Goal: Communication & Community: Share content

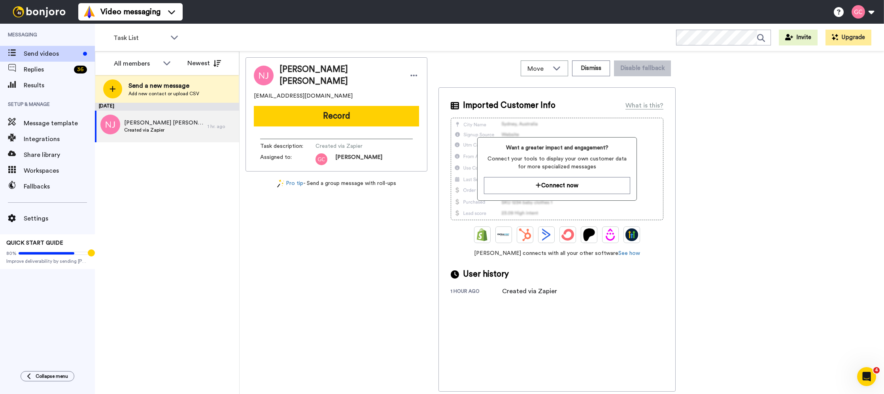
click at [150, 131] on span "Created via Zapier" at bounding box center [163, 130] width 79 height 6
click at [344, 117] on button "Record" at bounding box center [336, 116] width 165 height 21
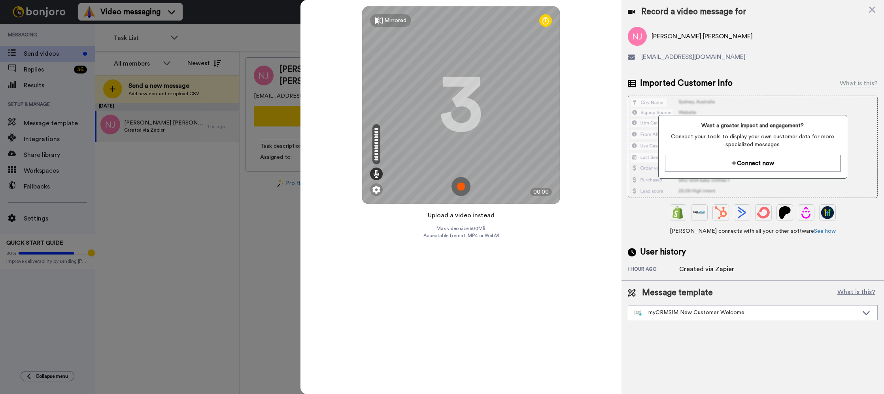
click at [474, 215] on button "Upload a video instead" at bounding box center [462, 215] width 72 height 10
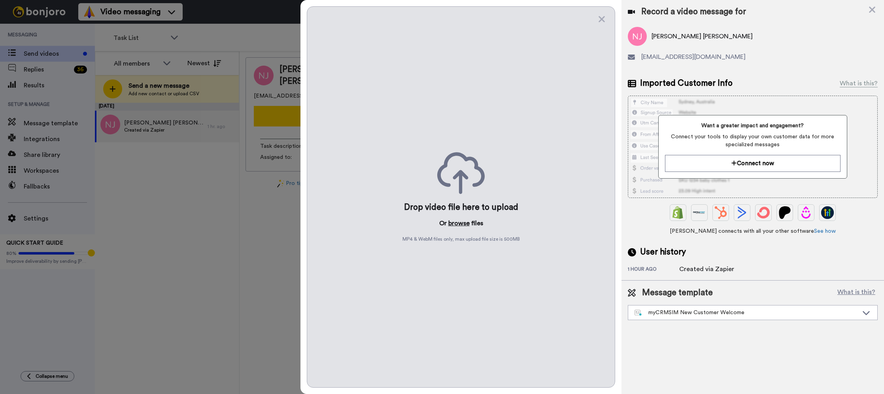
click at [462, 224] on button "browse" at bounding box center [458, 223] width 21 height 9
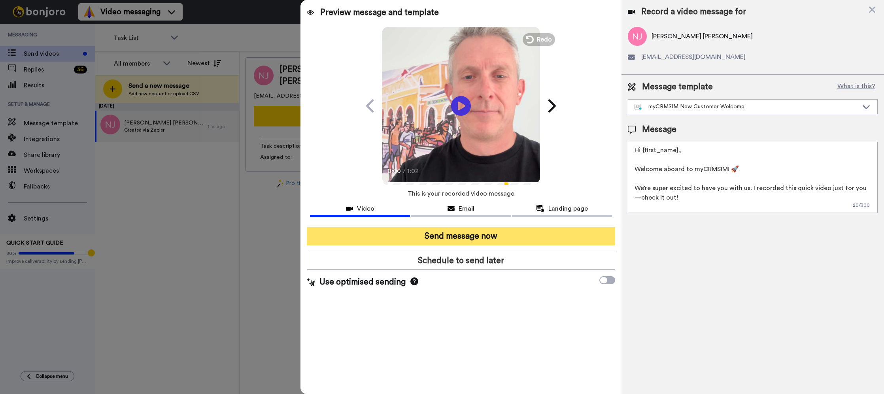
click at [488, 231] on button "Send message now" at bounding box center [461, 236] width 308 height 18
